Goal: Information Seeking & Learning: Learn about a topic

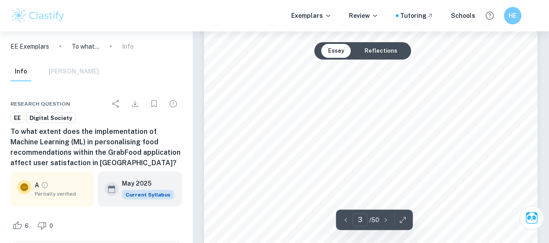
scroll to position [960, 0]
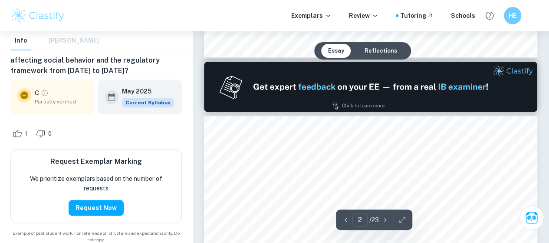
scroll to position [414, 0]
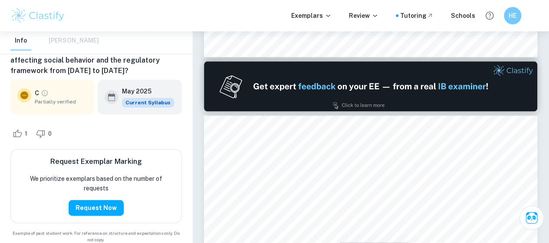
type input "1"
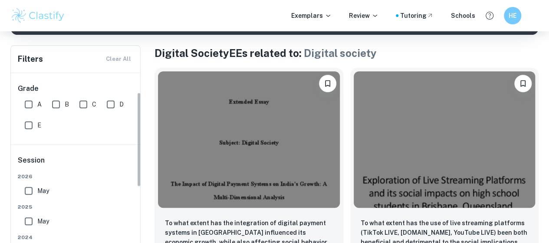
scroll to position [52, 0]
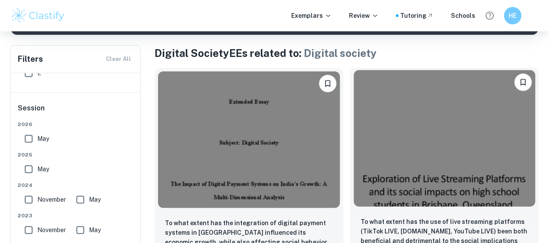
click at [354, 126] on img at bounding box center [445, 138] width 182 height 136
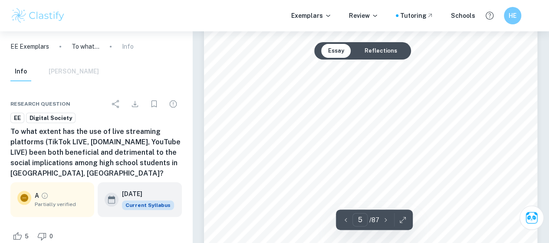
scroll to position [1990, 0]
type input "5"
